Goal: Information Seeking & Learning: Check status

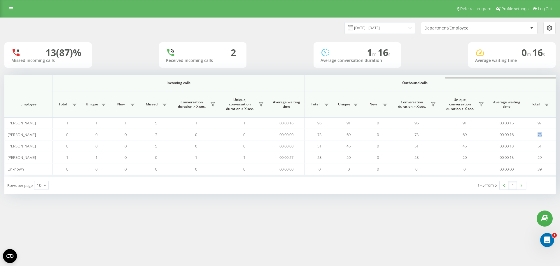
scroll to position [0, 263]
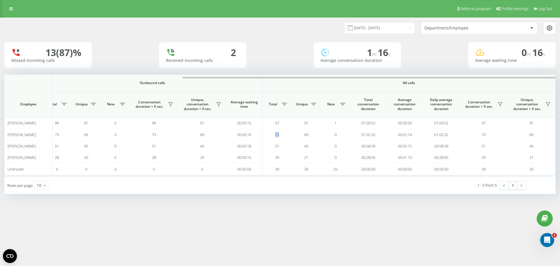
click at [5, 11] on div "Referral program Profile settings Log Out" at bounding box center [280, 9] width 560 height 18
click at [4, 4] on div "Referral program Profile settings Log Out" at bounding box center [280, 9] width 560 height 18
click at [11, 9] on icon at bounding box center [11, 9] width 4 height 4
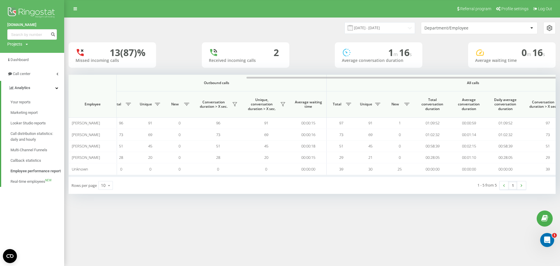
click at [32, 25] on link "[DOMAIN_NAME]" at bounding box center [32, 25] width 50 height 6
click at [33, 31] on input at bounding box center [32, 34] width 50 height 11
paste input "535134393"
type input "535134393"
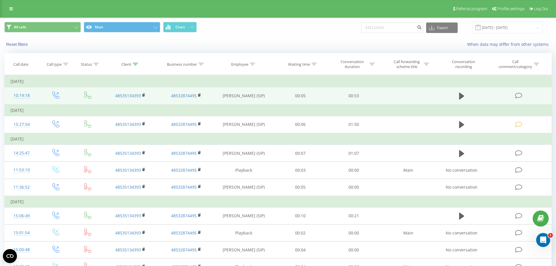
click at [519, 95] on icon at bounding box center [518, 95] width 7 height 6
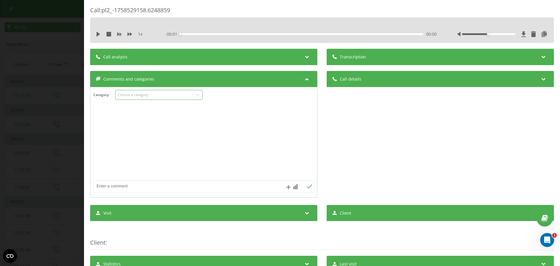
click at [141, 92] on div "Choose a category" at bounding box center [154, 94] width 73 height 5
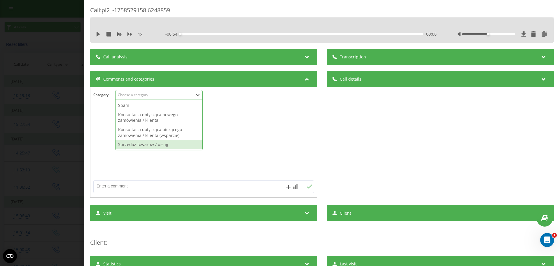
click at [255, 151] on div at bounding box center [203, 142] width 227 height 70
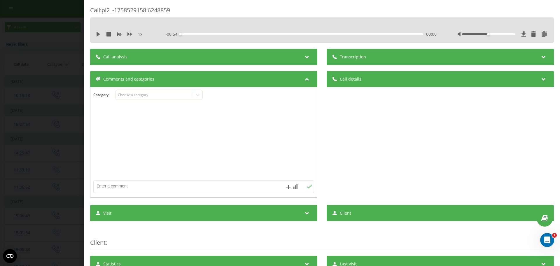
click at [149, 125] on div at bounding box center [203, 142] width 227 height 70
click at [184, 74] on div "Comments and categories" at bounding box center [203, 79] width 227 height 16
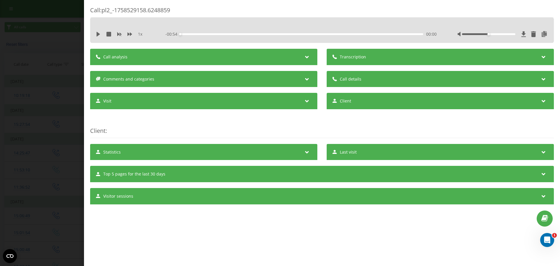
click at [160, 78] on div "Comments and categories" at bounding box center [203, 79] width 227 height 16
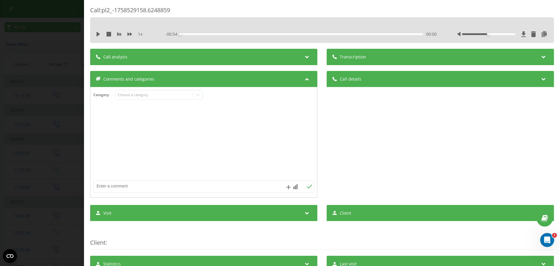
click at [142, 101] on div "Category : Choose a category" at bounding box center [203, 99] width 227 height 18
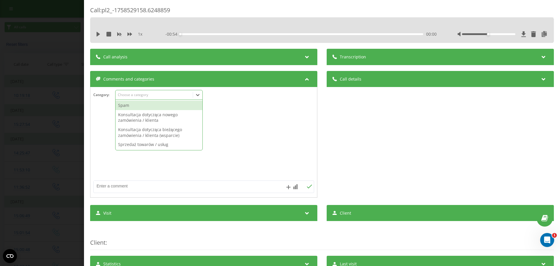
click at [153, 95] on div "Choose a category" at bounding box center [154, 94] width 73 height 5
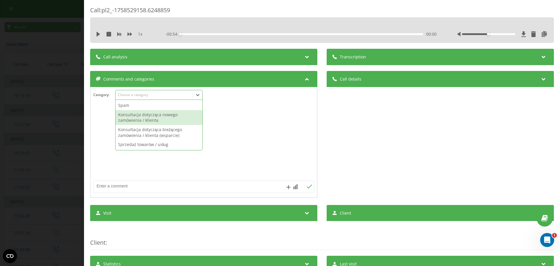
click at [158, 117] on div "Konsultacja dotycząca nowego zamówienia / klienta" at bounding box center [159, 117] width 87 height 15
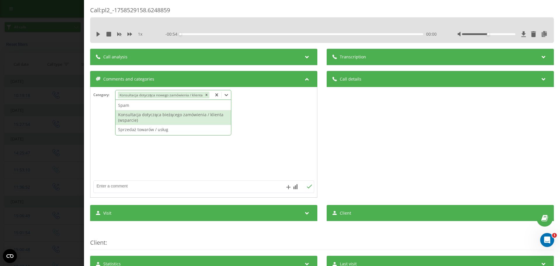
click at [168, 116] on div "Konsultacja dotycząca bieżącego zamówienia / klienta (wsparcie)" at bounding box center [174, 117] width 116 height 15
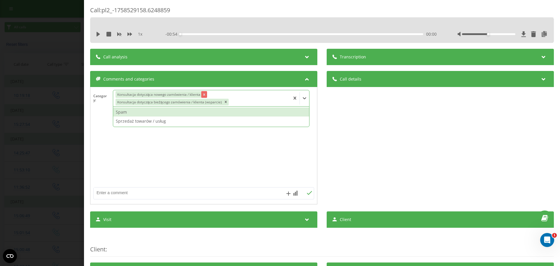
click at [207, 93] on div "Remove Konsultacja dotycząca nowego zamówienia / klienta" at bounding box center [204, 94] width 6 height 7
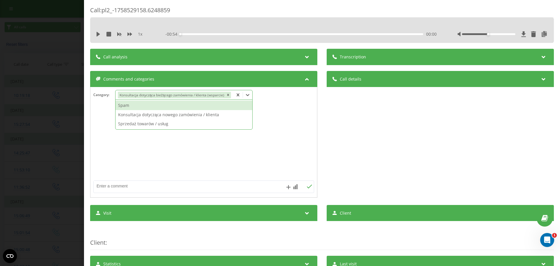
click at [236, 95] on icon at bounding box center [238, 95] width 6 height 6
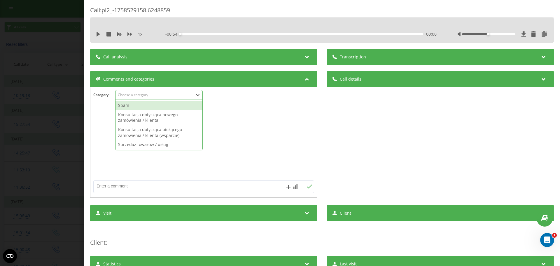
click at [145, 96] on div "Choose a category" at bounding box center [154, 94] width 73 height 5
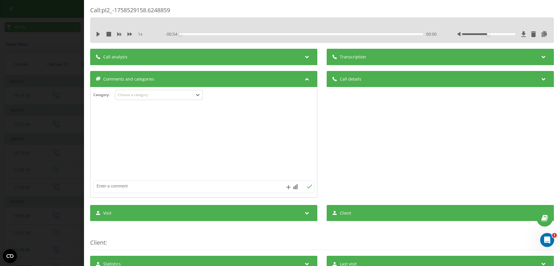
click at [143, 92] on div "Choose a category" at bounding box center [159, 95] width 88 height 10
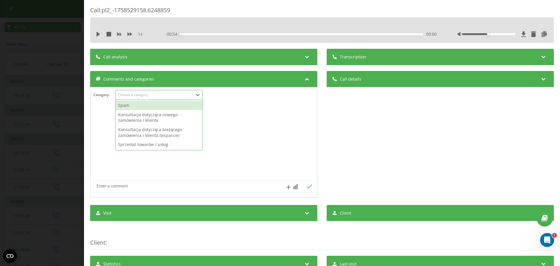
click at [144, 92] on div "Choose a category" at bounding box center [159, 95] width 88 height 10
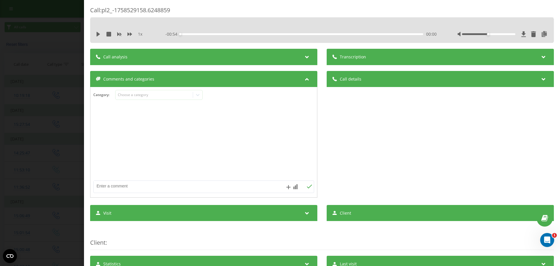
click at [127, 127] on div at bounding box center [203, 142] width 227 height 70
click at [142, 181] on textarea at bounding box center [182, 186] width 176 height 11
type textarea "CLIENT FROM HOTWHEELS"
click at [309, 188] on icon at bounding box center [310, 186] width 6 height 4
click at [52, 114] on div "Call : pl2_-1758529158.6248859 1 x - 00:54 00:00 00:00 Transcription For AI ana…" at bounding box center [280, 133] width 560 height 266
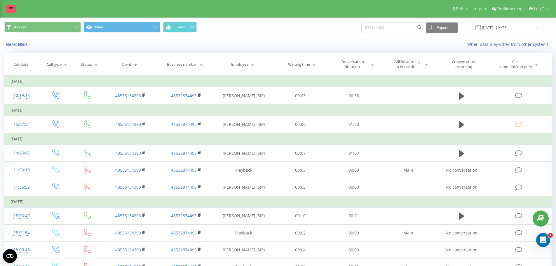
click at [14, 11] on link at bounding box center [11, 9] width 11 height 8
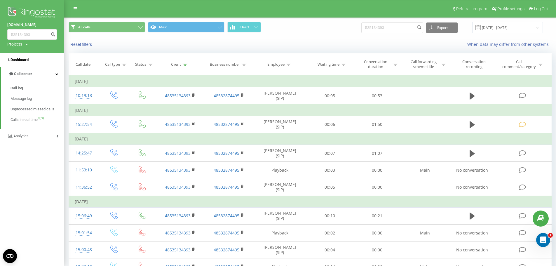
click at [34, 63] on link "Dashboard" at bounding box center [32, 60] width 64 height 14
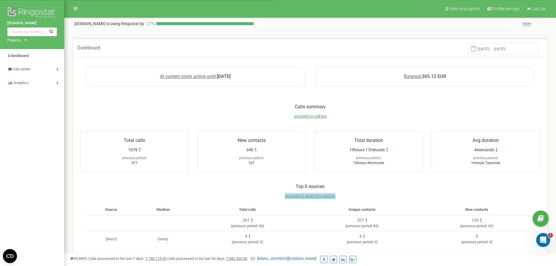
drag, startPoint x: 537, startPoint y: 186, endPoint x: 484, endPoint y: 204, distance: 56.2
click at [484, 203] on div "Top-5 sources proceed to analytics reports Source Medium Total calls Unique con…" at bounding box center [309, 217] width 471 height 81
click at [478, 198] on div "Top-5 sources proceed to analytics reports" at bounding box center [310, 193] width 448 height 21
